Goal: Navigation & Orientation: Find specific page/section

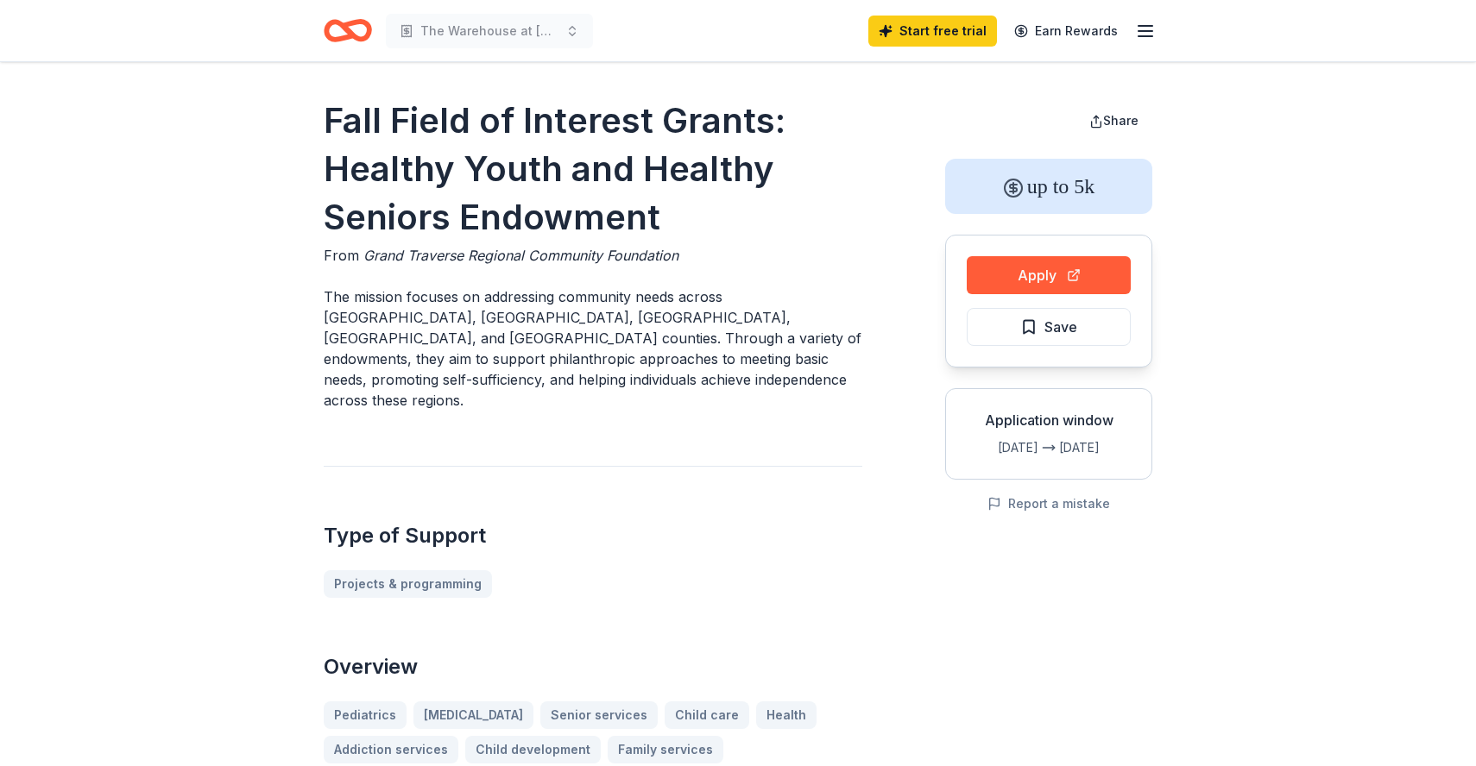
click at [1140, 28] on icon "button" at bounding box center [1145, 31] width 21 height 21
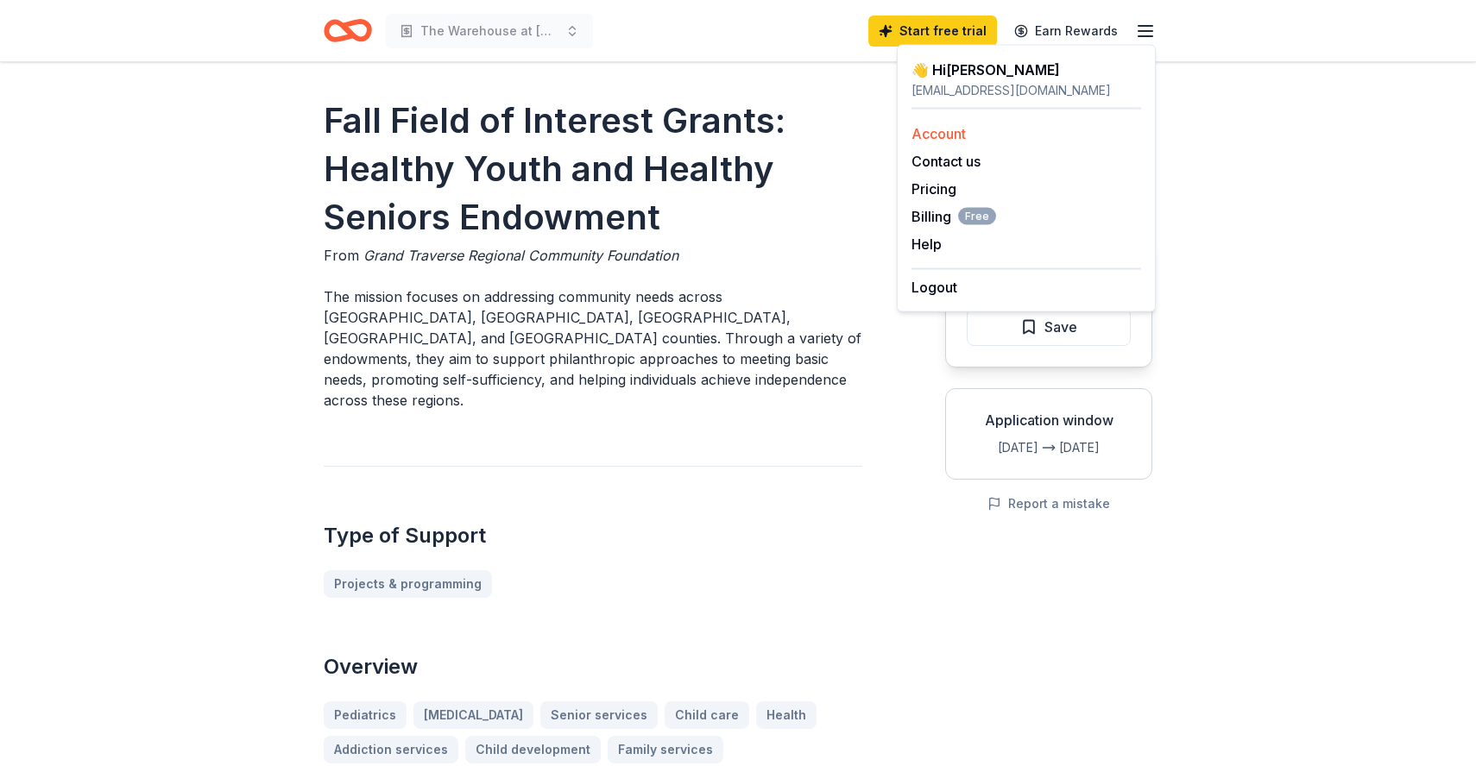
click at [962, 131] on link "Account" at bounding box center [938, 133] width 54 height 17
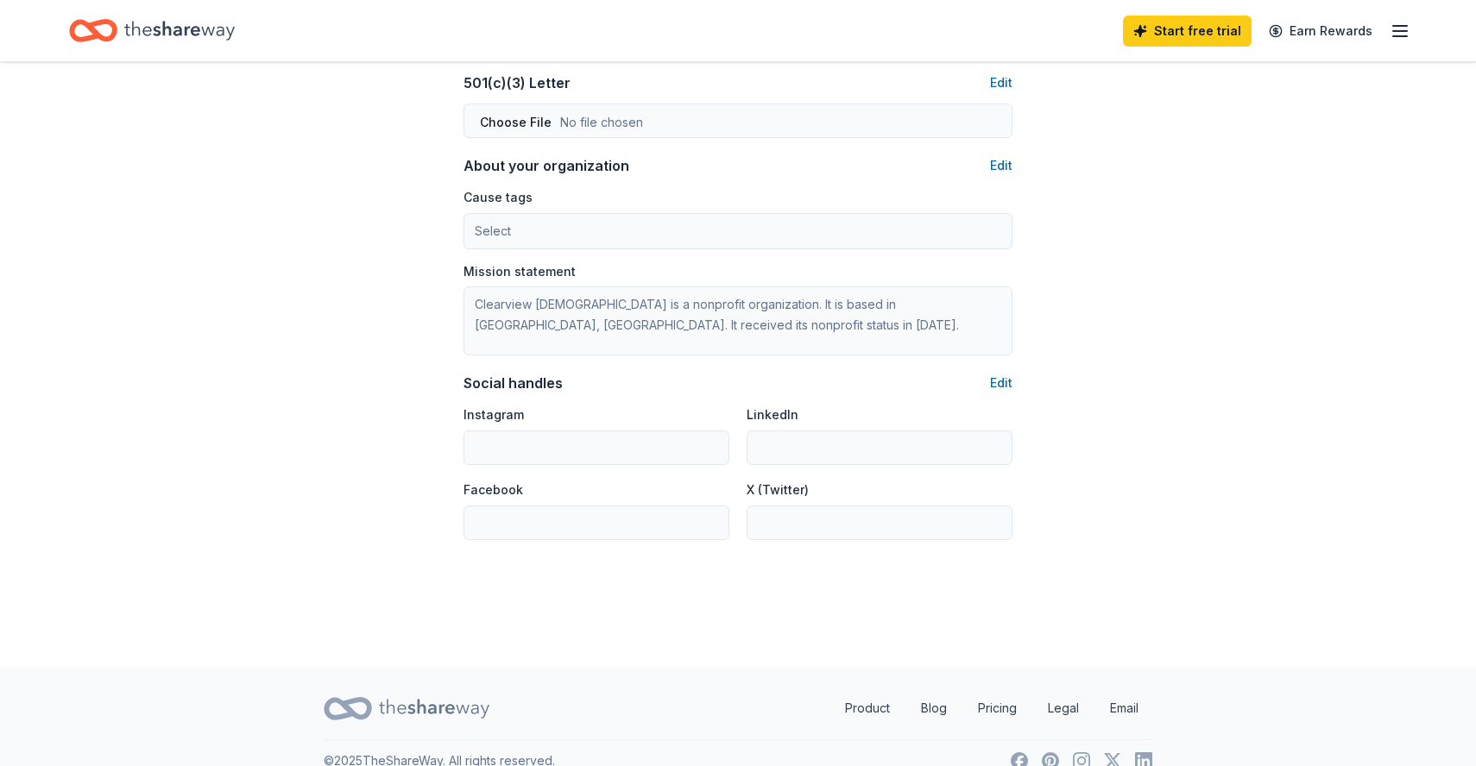
scroll to position [904, 0]
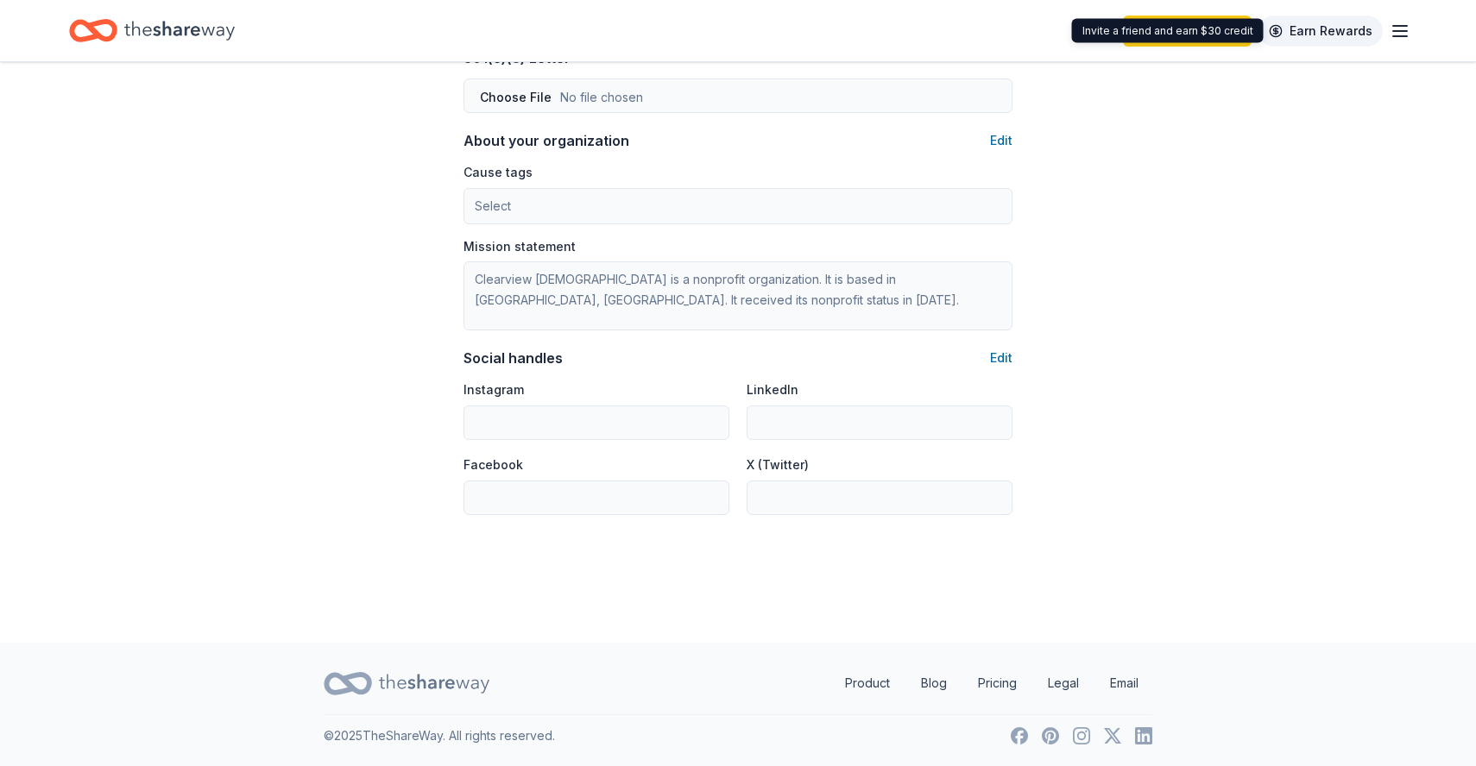
click at [1345, 34] on link "Earn Rewards" at bounding box center [1320, 31] width 124 height 31
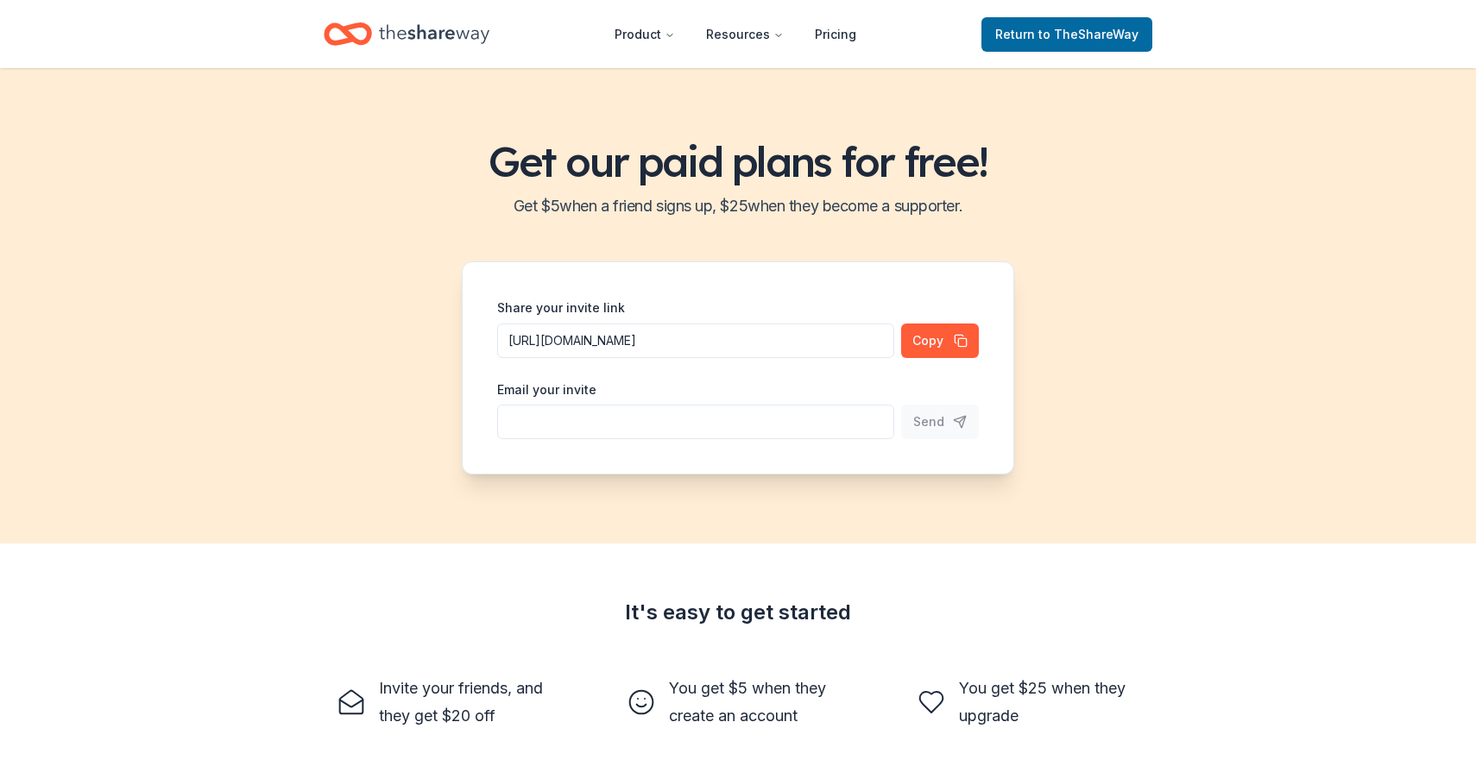
click at [443, 39] on icon "Home" at bounding box center [434, 33] width 110 height 35
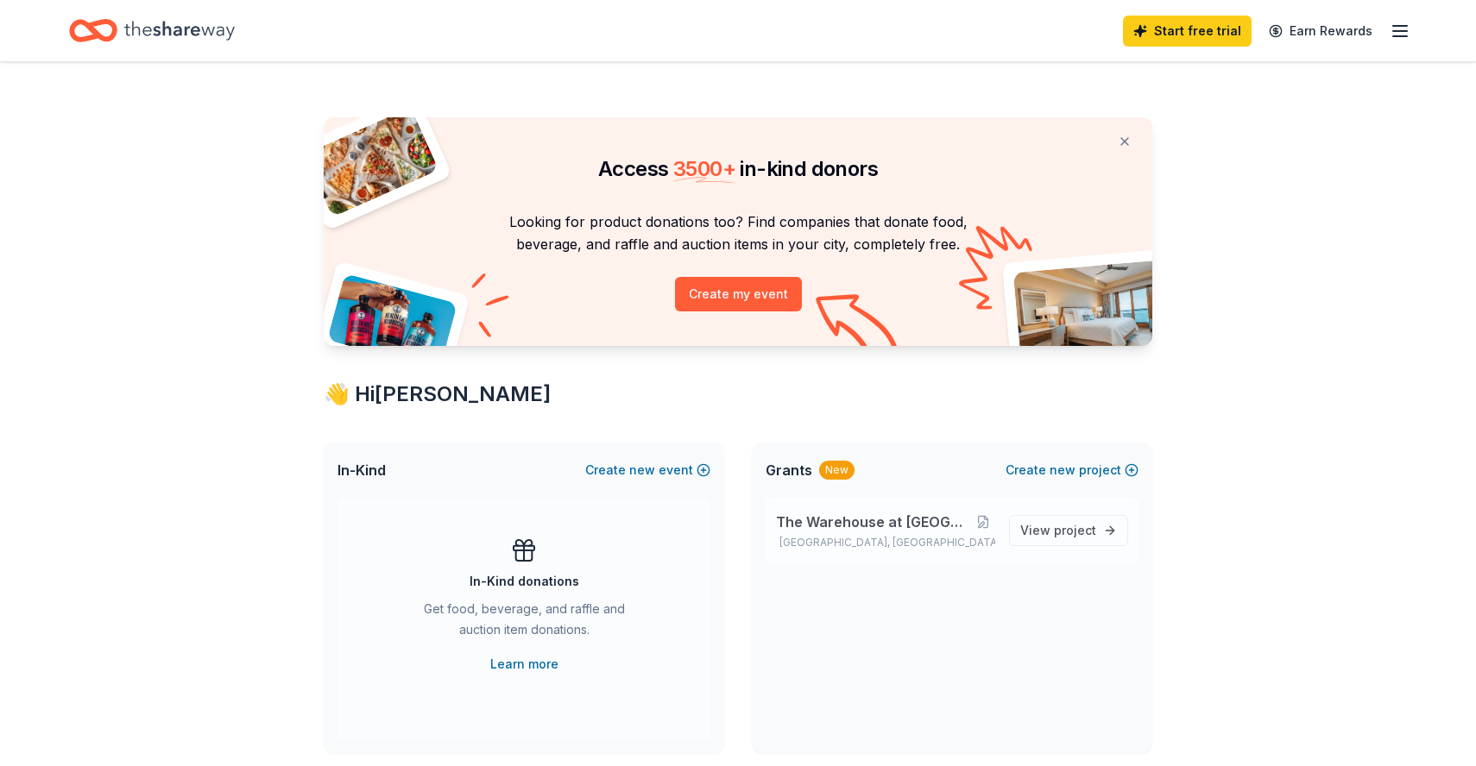
click at [838, 531] on span "The Warehouse at [GEOGRAPHIC_DATA]" at bounding box center [873, 522] width 195 height 21
click at [843, 522] on span "The Warehouse at [GEOGRAPHIC_DATA]" at bounding box center [873, 522] width 195 height 21
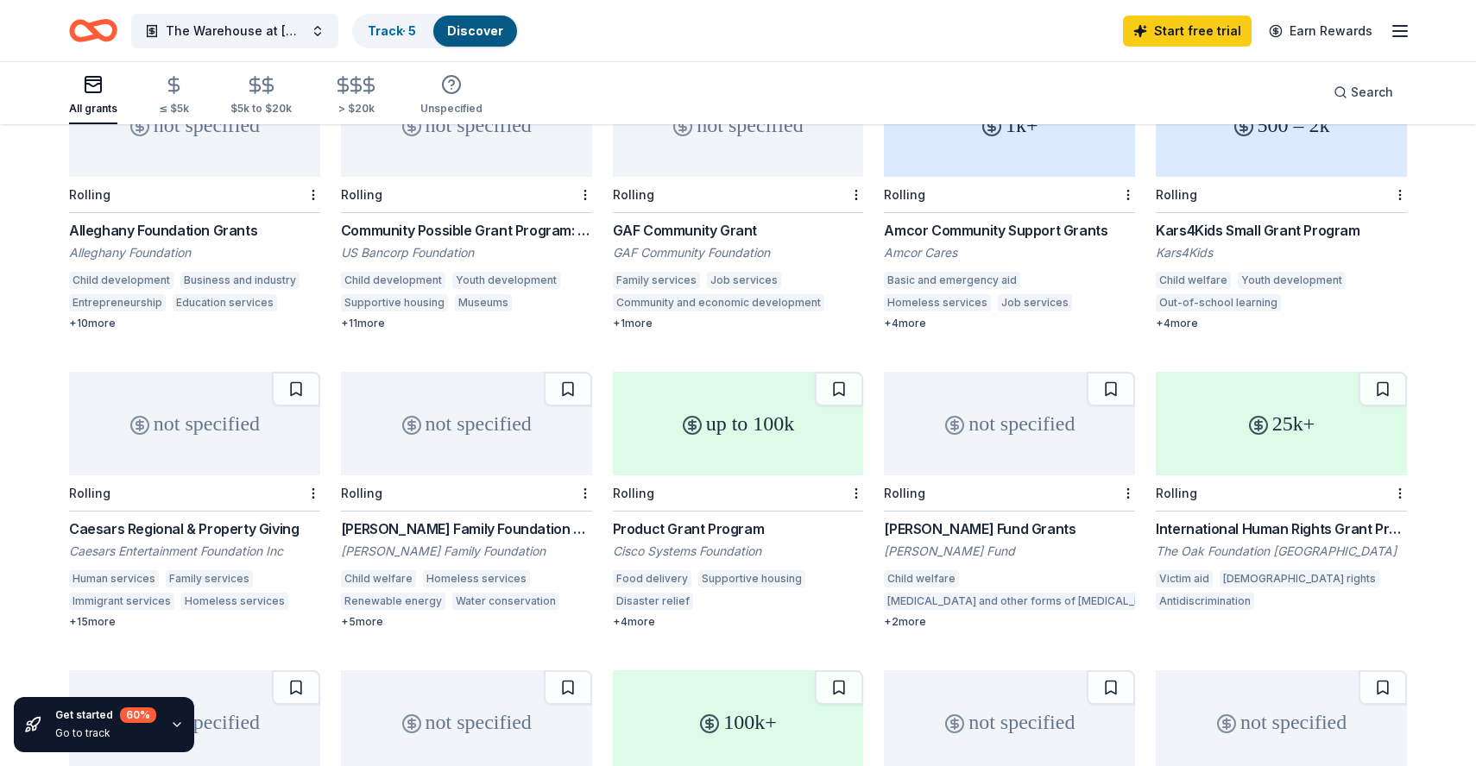
scroll to position [538, 0]
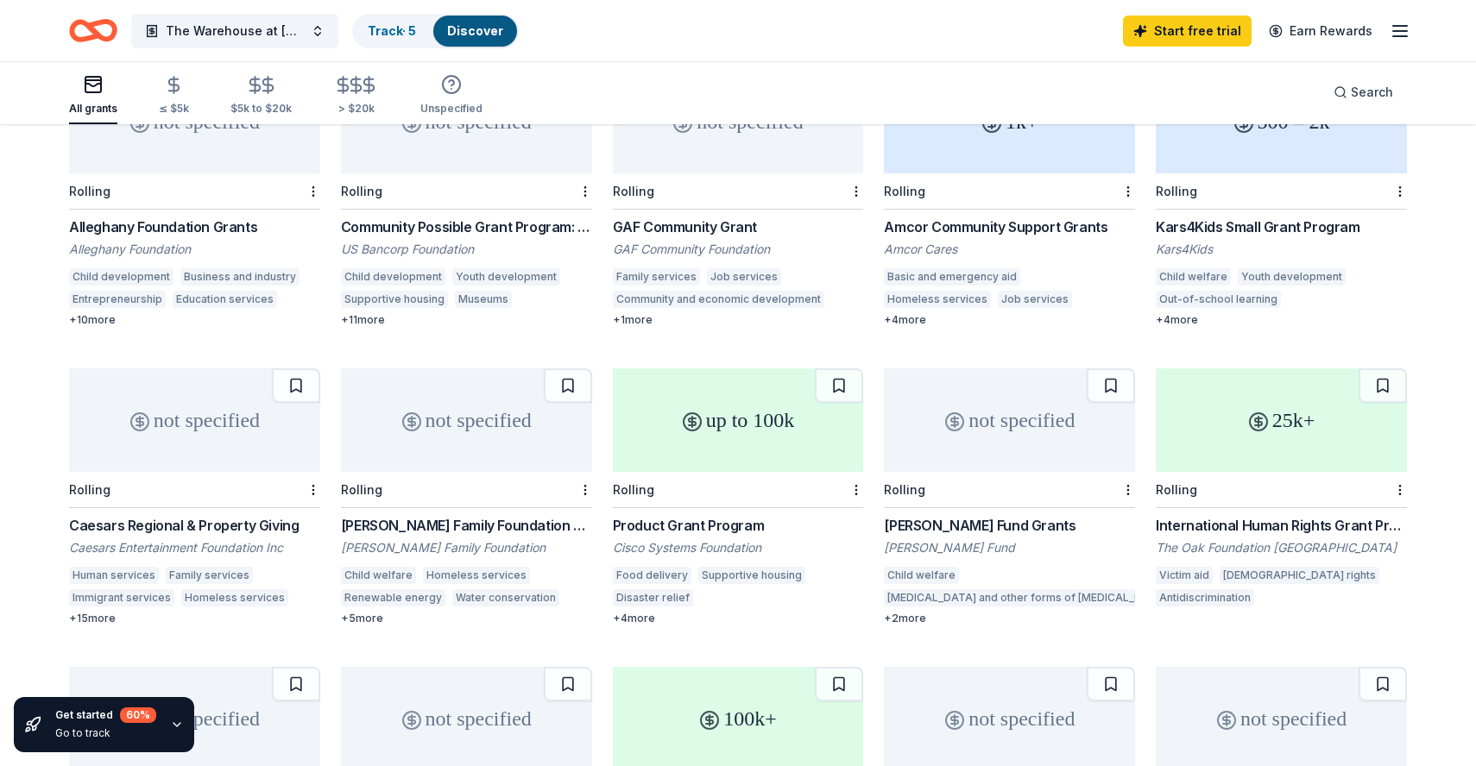
click at [506, 515] on div "[PERSON_NAME] Family Foundation Grant" at bounding box center [466, 525] width 251 height 21
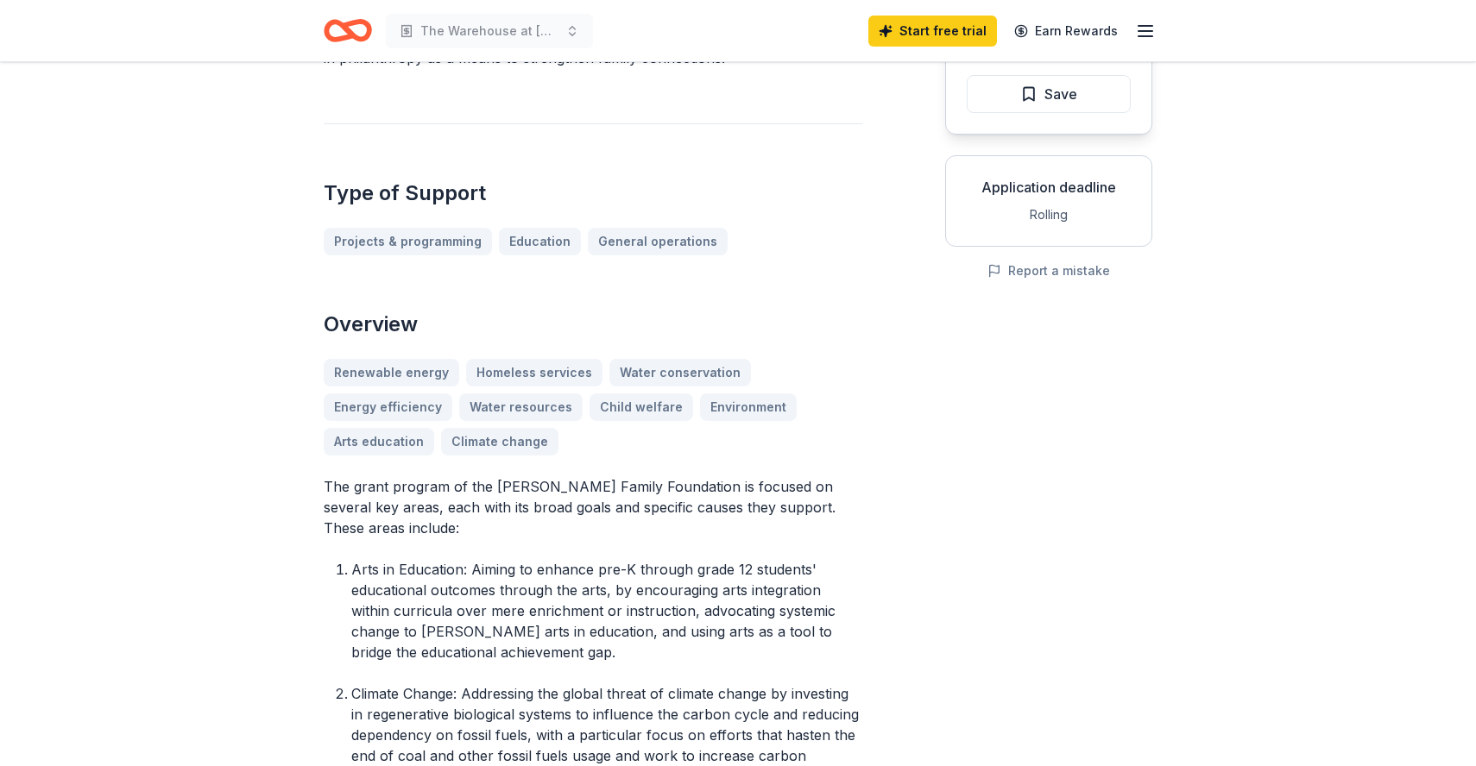
scroll to position [236, 0]
